Goal: Task Accomplishment & Management: Manage account settings

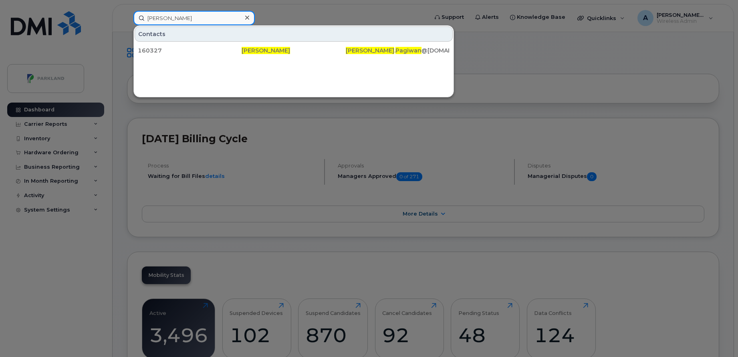
paste input "[PERSON_NAME]"
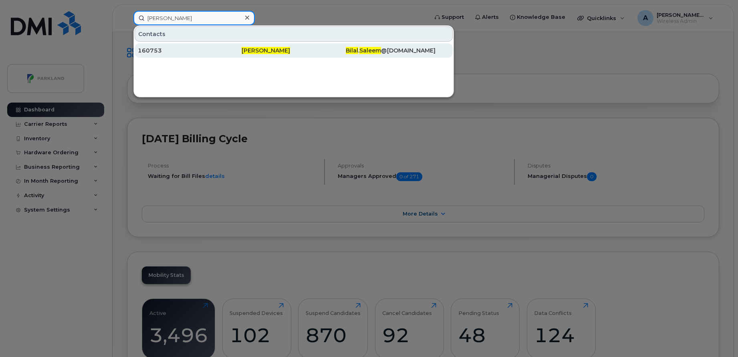
type input "[PERSON_NAME]"
click at [246, 49] on span "[PERSON_NAME]" at bounding box center [265, 50] width 48 height 7
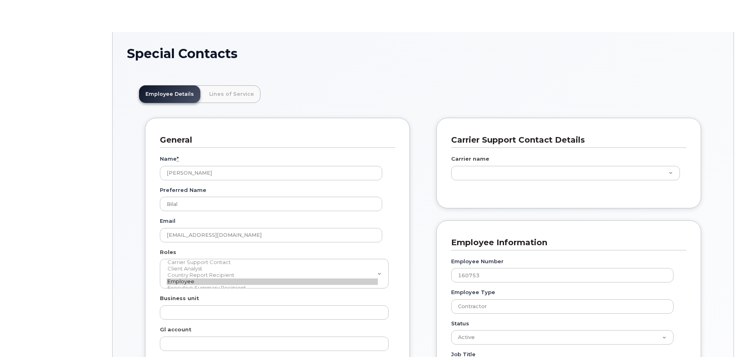
type input "586866"
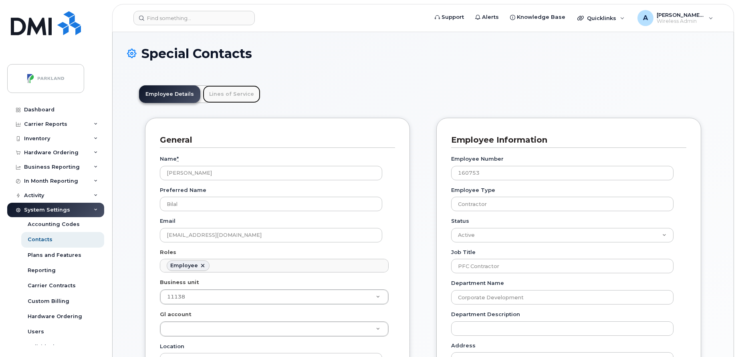
click at [227, 90] on link "Lines of Service" at bounding box center [232, 94] width 58 height 18
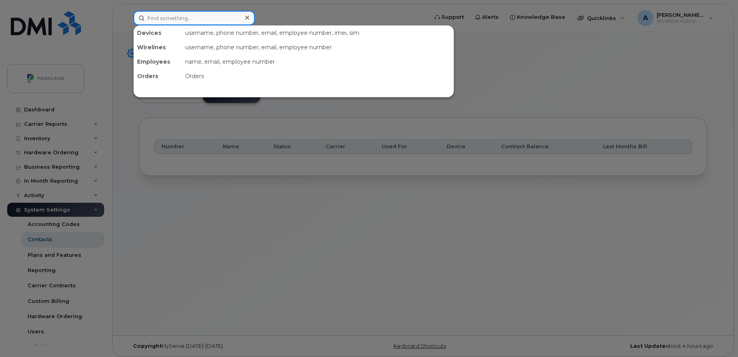
click at [211, 22] on input at bounding box center [193, 18] width 121 height 14
paste input "Ammul Shergill"
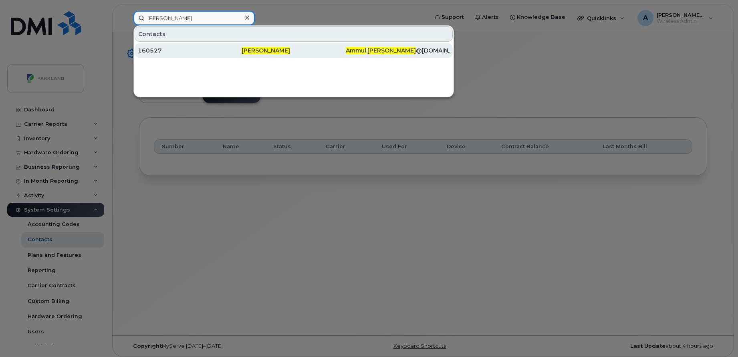
type input "Ammul Shergill"
click at [216, 48] on div "160527" at bounding box center [190, 50] width 104 height 8
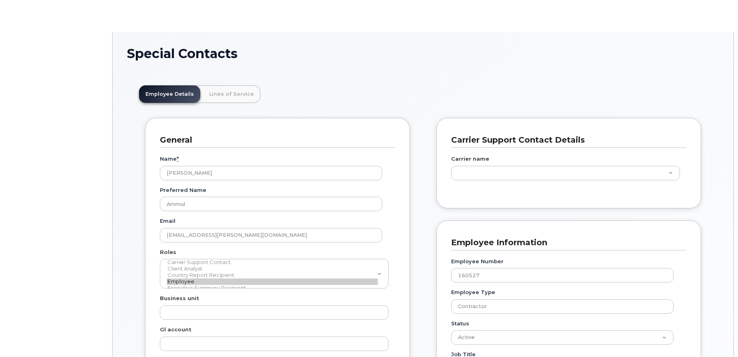
scroll to position [24, 0]
type input "586955"
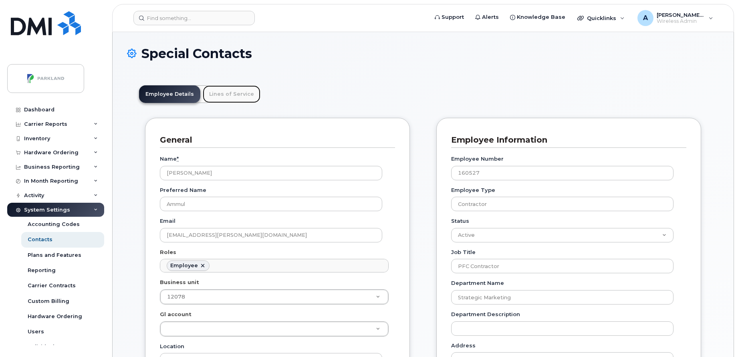
click at [247, 89] on link "Lines of Service" at bounding box center [232, 94] width 58 height 18
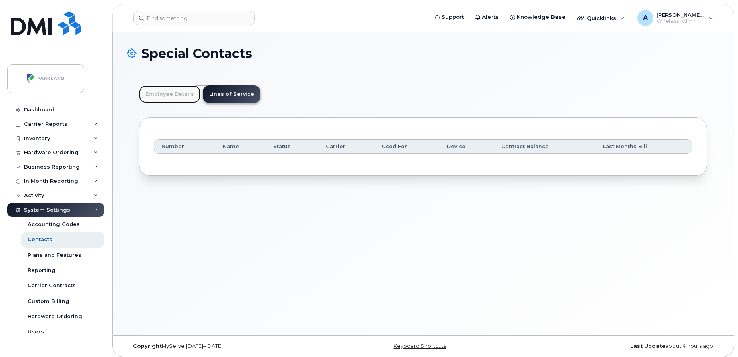
click at [168, 96] on link "Employee Details" at bounding box center [169, 94] width 61 height 18
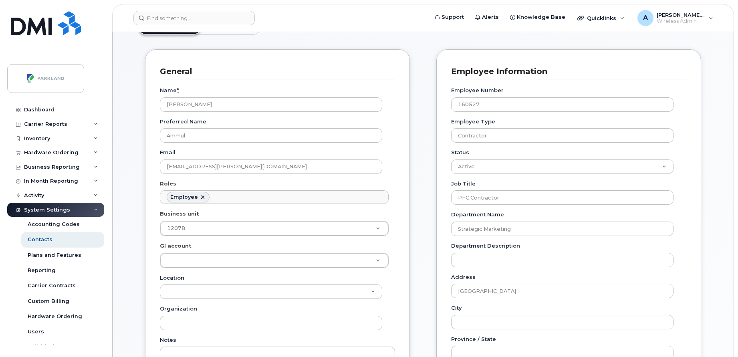
scroll to position [69, 0]
